Goal: Transaction & Acquisition: Subscribe to service/newsletter

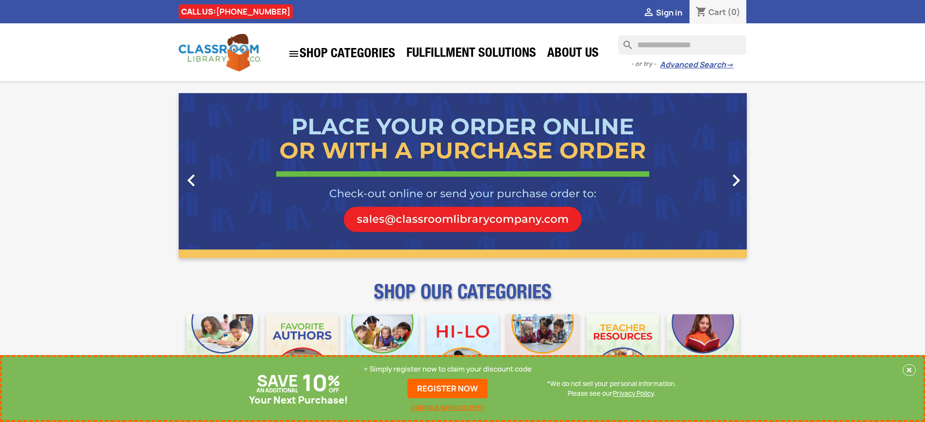
click at [448, 370] on p "+ Simply register now to claim your discount code" at bounding box center [448, 370] width 168 height 10
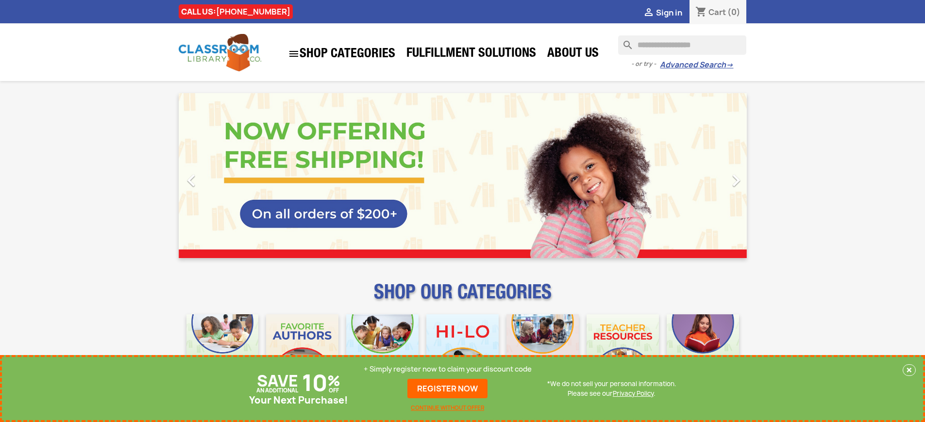
click at [448, 370] on p "+ Simply register now to claim your discount code" at bounding box center [448, 370] width 168 height 10
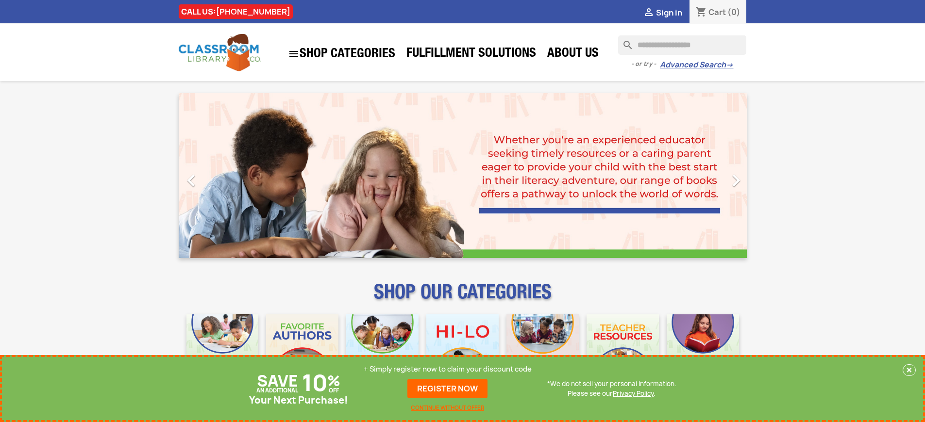
click at [448, 370] on p "+ Simply register now to claim your discount code" at bounding box center [448, 370] width 168 height 10
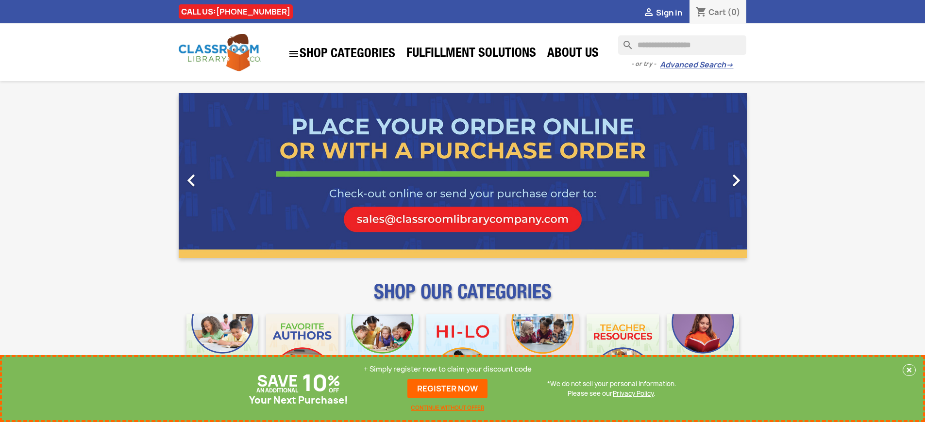
click at [448, 370] on p "+ Simply register now to claim your discount code" at bounding box center [448, 370] width 168 height 10
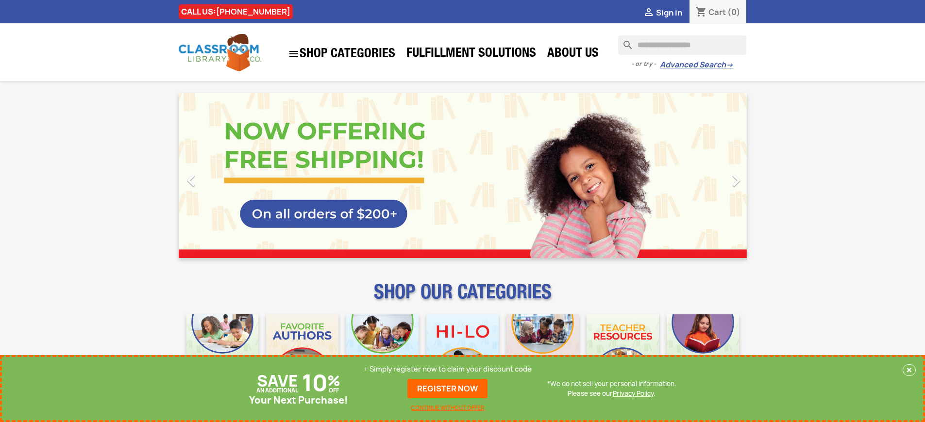
click at [448, 370] on p "+ Simply register now to claim your discount code" at bounding box center [448, 370] width 168 height 10
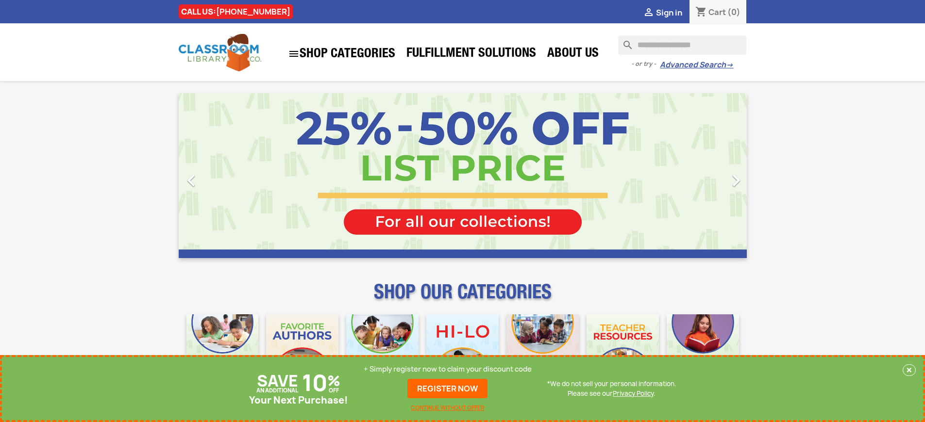
click at [448, 370] on p "+ Simply register now to claim your discount code" at bounding box center [448, 370] width 168 height 10
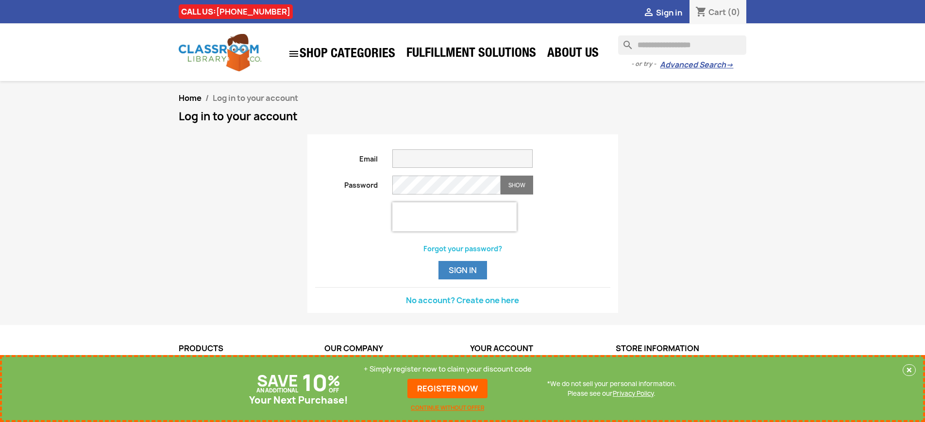
click at [448, 370] on p "+ Simply register now to claim your discount code" at bounding box center [448, 370] width 168 height 10
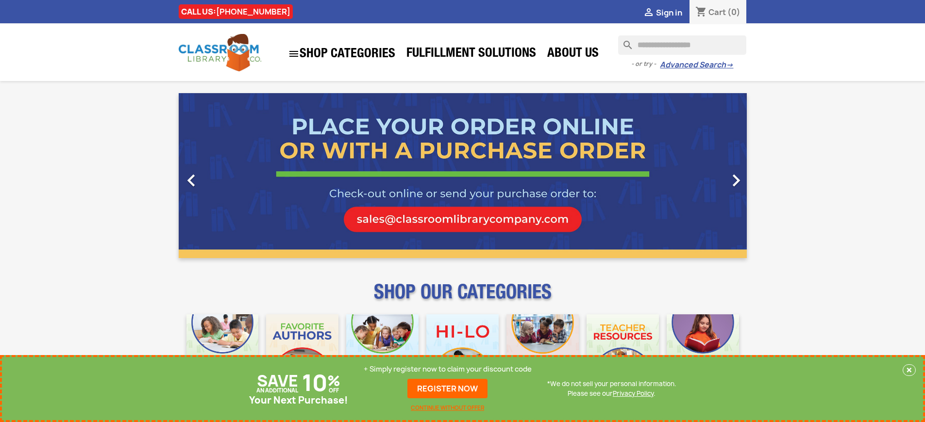
click at [450, 370] on p "+ Simply register now to claim your discount code" at bounding box center [448, 370] width 168 height 10
click at [448, 370] on p "+ Simply register now to claim your discount code" at bounding box center [448, 370] width 168 height 10
click at [450, 370] on p "+ Simply register now to claim your discount code" at bounding box center [448, 370] width 168 height 10
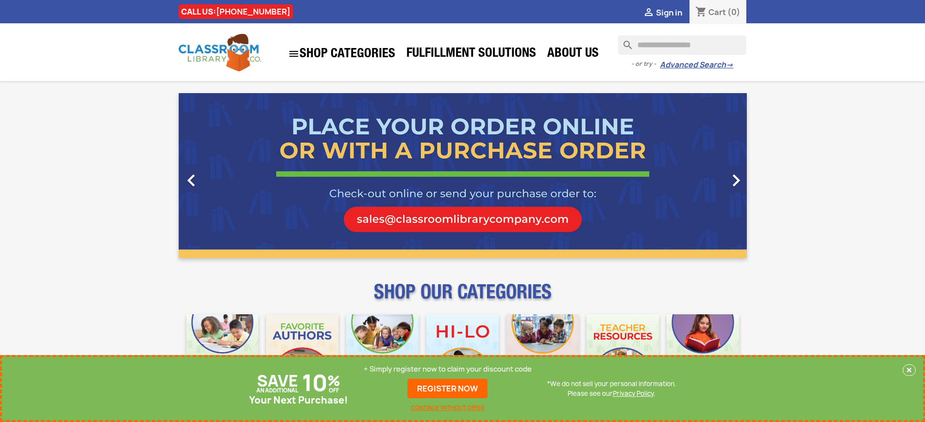
click at [448, 370] on p "+ Simply register now to claim your discount code" at bounding box center [448, 370] width 168 height 10
click at [448, 389] on link "REGISTER NOW" at bounding box center [447, 388] width 80 height 19
